Goal: Information Seeking & Learning: Understand process/instructions

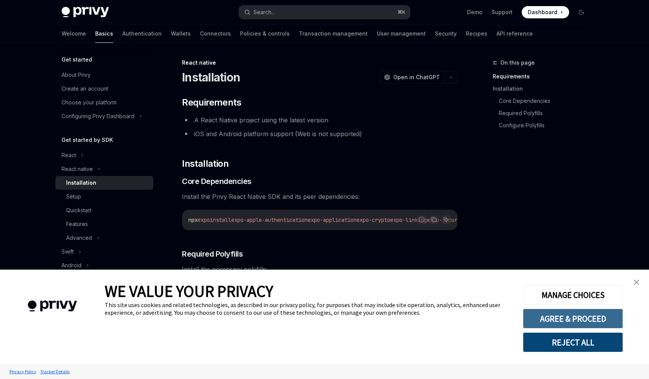
click at [605, 316] on button "AGREE & PROCEED" at bounding box center [573, 318] width 100 height 20
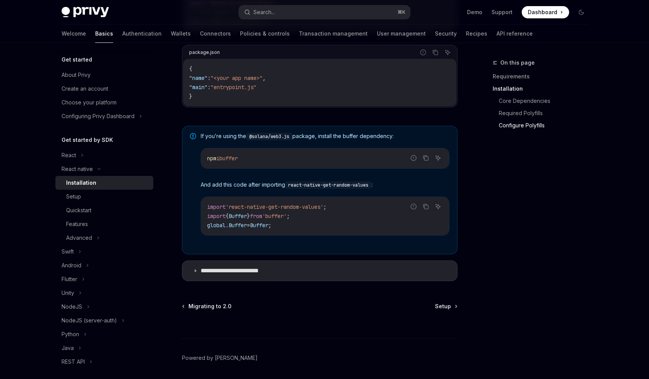
scroll to position [532, 0]
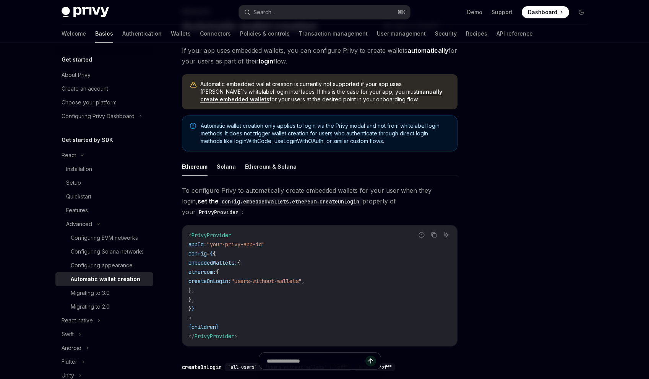
scroll to position [54, 0]
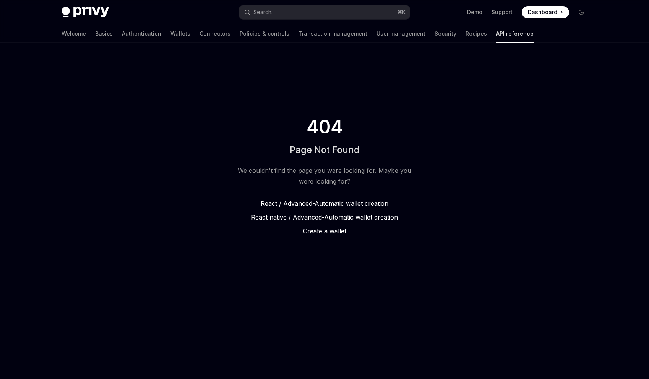
click at [371, 216] on span "Automatic wallet creation" at bounding box center [361, 217] width 74 height 8
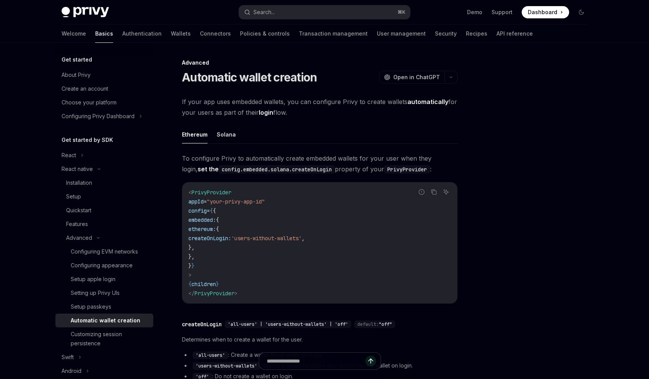
click at [250, 173] on code "config.embedded.solana.createOnLogin" at bounding box center [277, 169] width 116 height 8
click at [227, 143] on ul "Ethereum Solana" at bounding box center [319, 134] width 275 height 18
click at [226, 135] on button "Solana" at bounding box center [226, 134] width 19 height 18
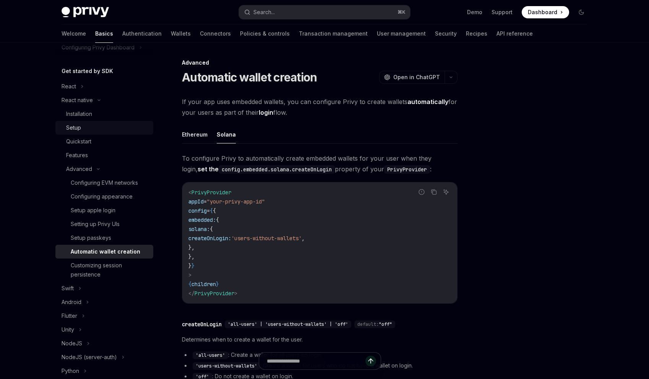
scroll to position [124, 0]
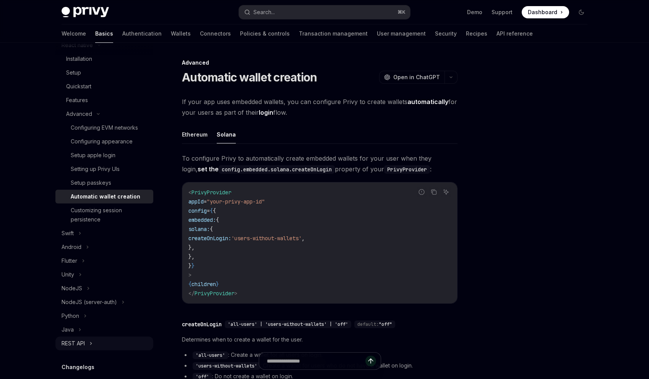
click at [80, 344] on div "REST API" at bounding box center [73, 343] width 23 height 9
type textarea "*"
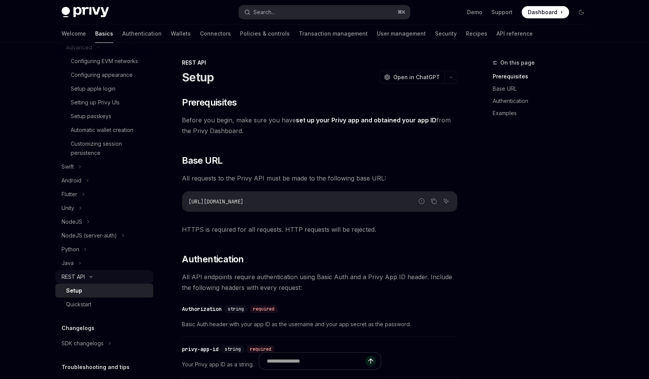
scroll to position [191, 0]
